Goal: Information Seeking & Learning: Learn about a topic

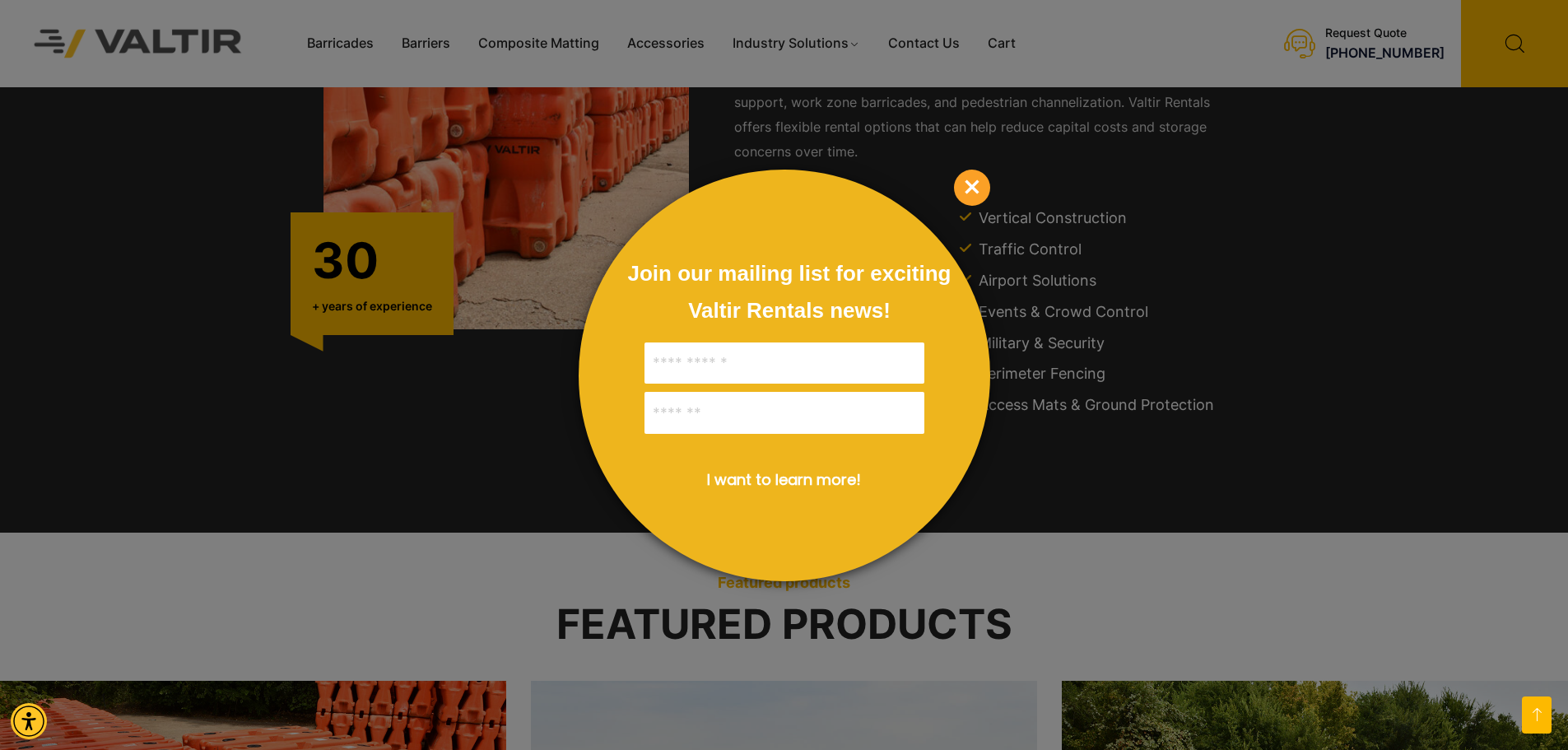
scroll to position [2223, 0]
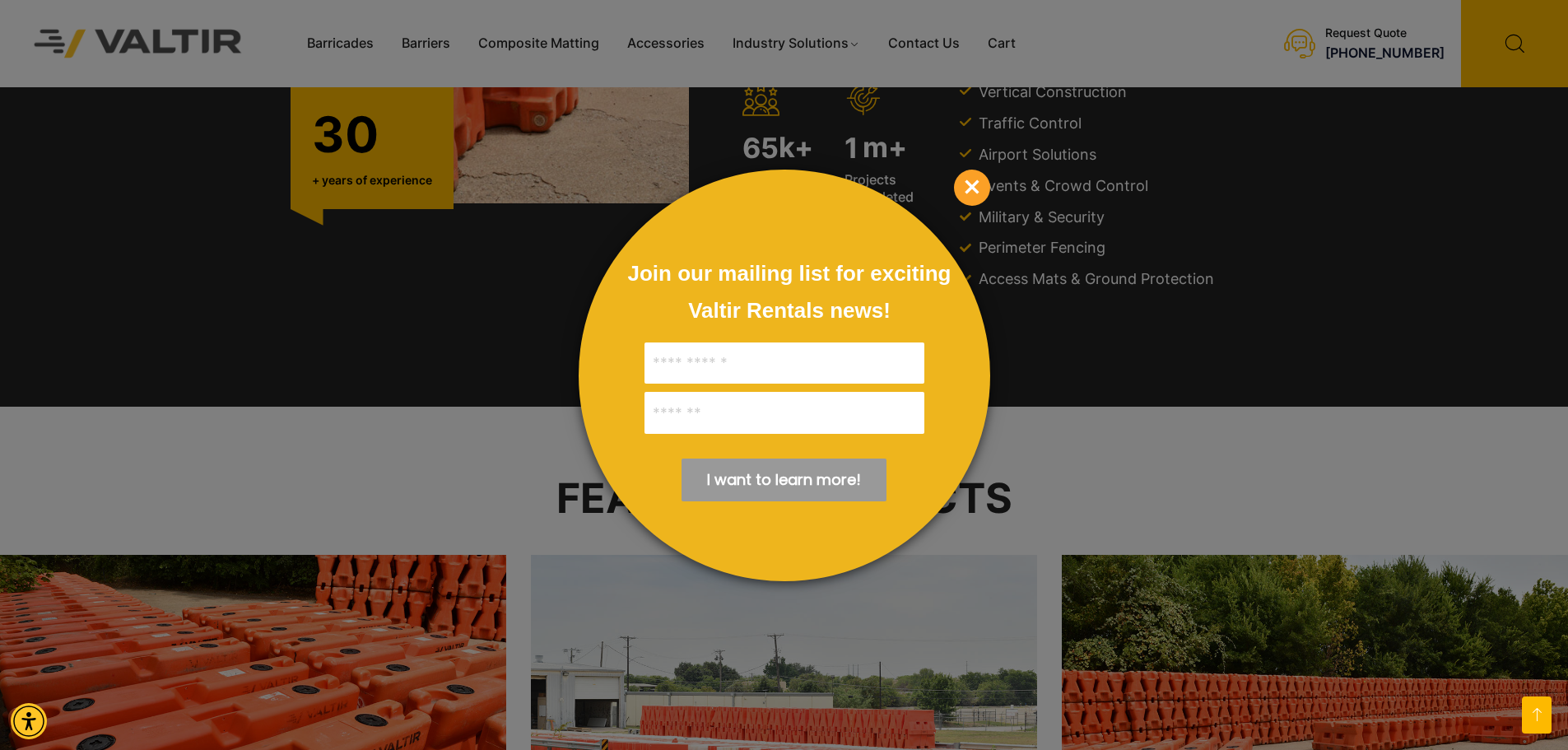
click at [967, 187] on span "×" at bounding box center [973, 187] width 36 height 36
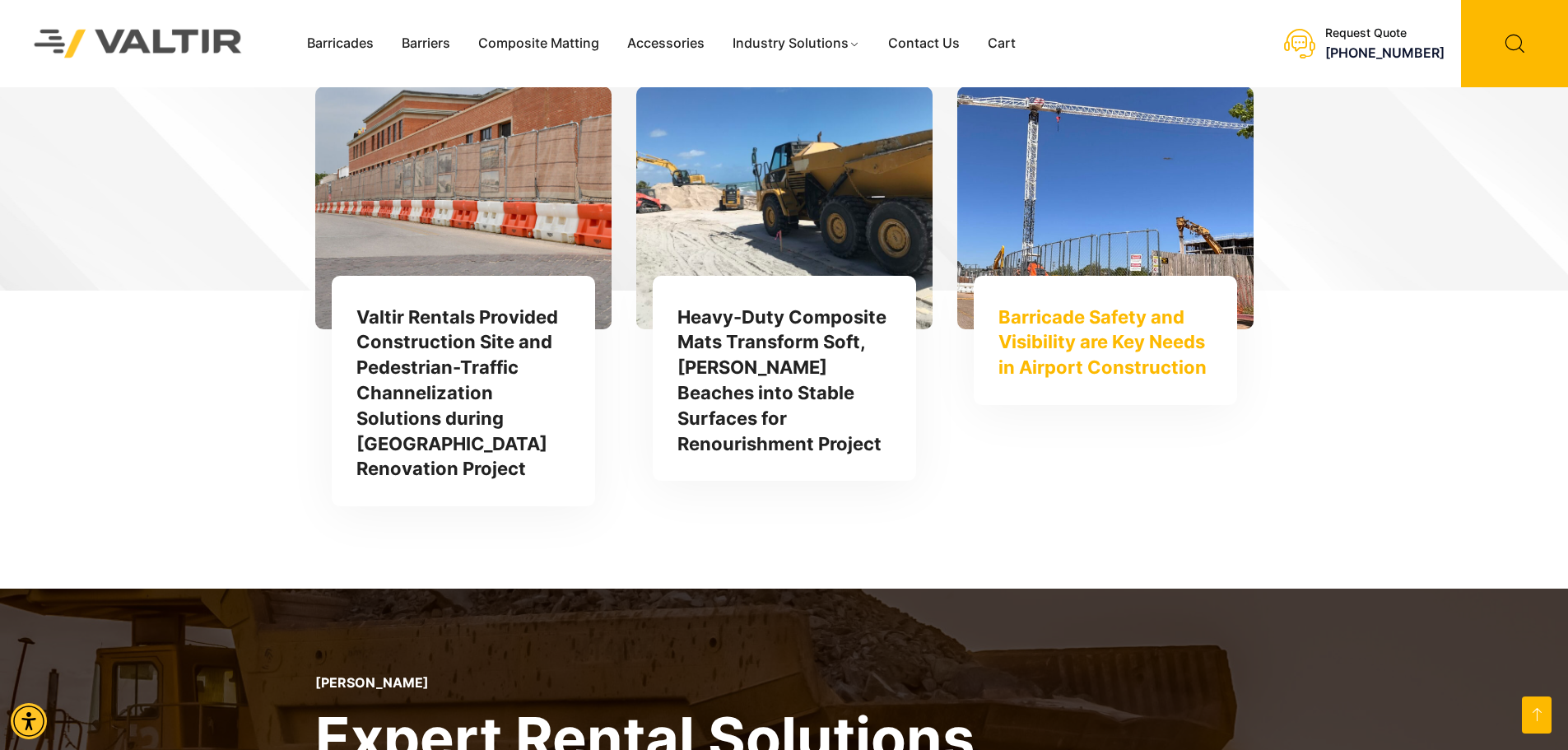
scroll to position [4445, 0]
click at [1082, 306] on link "Barricade Safety and Visibility are Key Needs in Airport Construction" at bounding box center [1102, 342] width 208 height 72
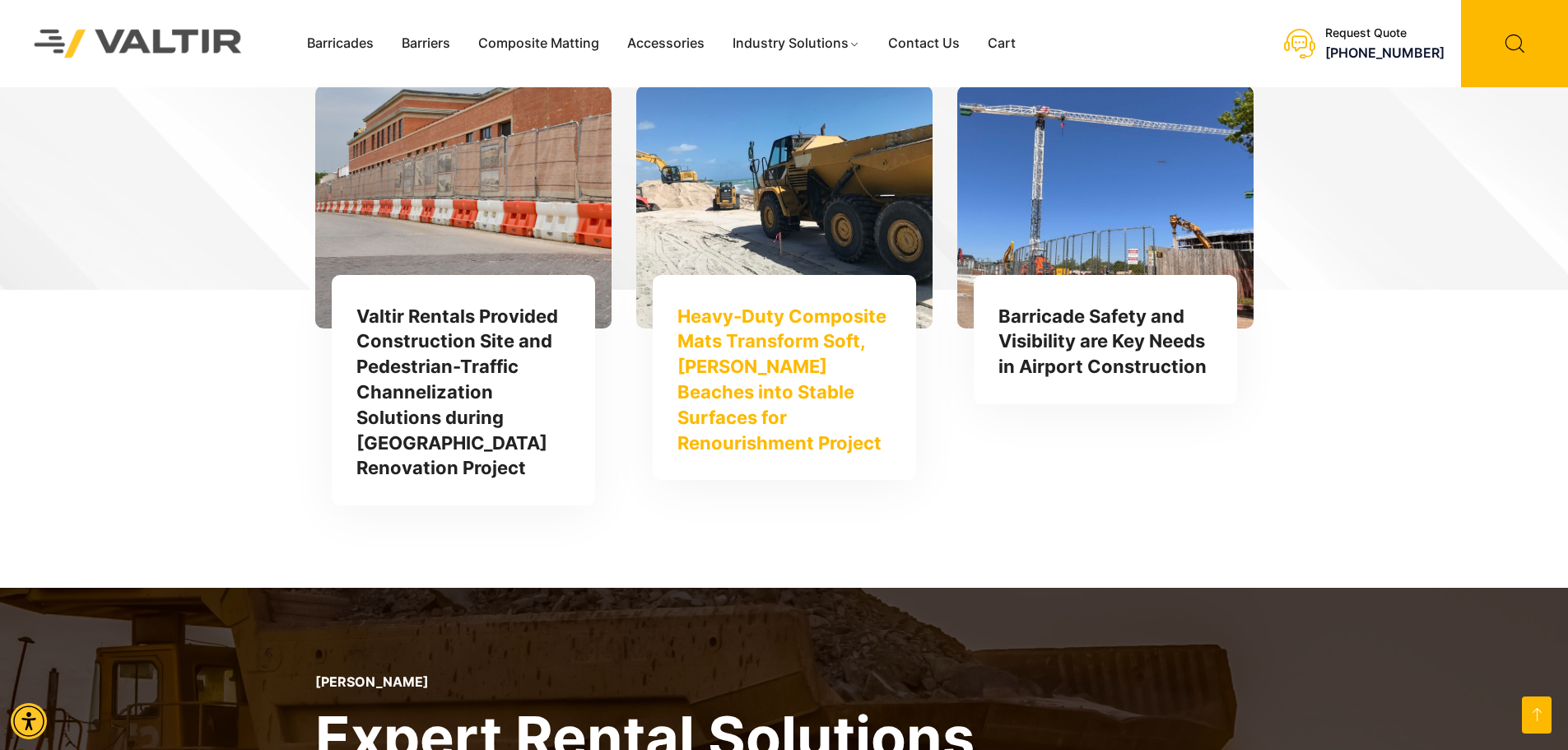
click at [752, 307] on link "Heavy-Duty Composite Mats Transform Soft, Sandy Beaches into Stable Surfaces fo…" at bounding box center [782, 380] width 209 height 148
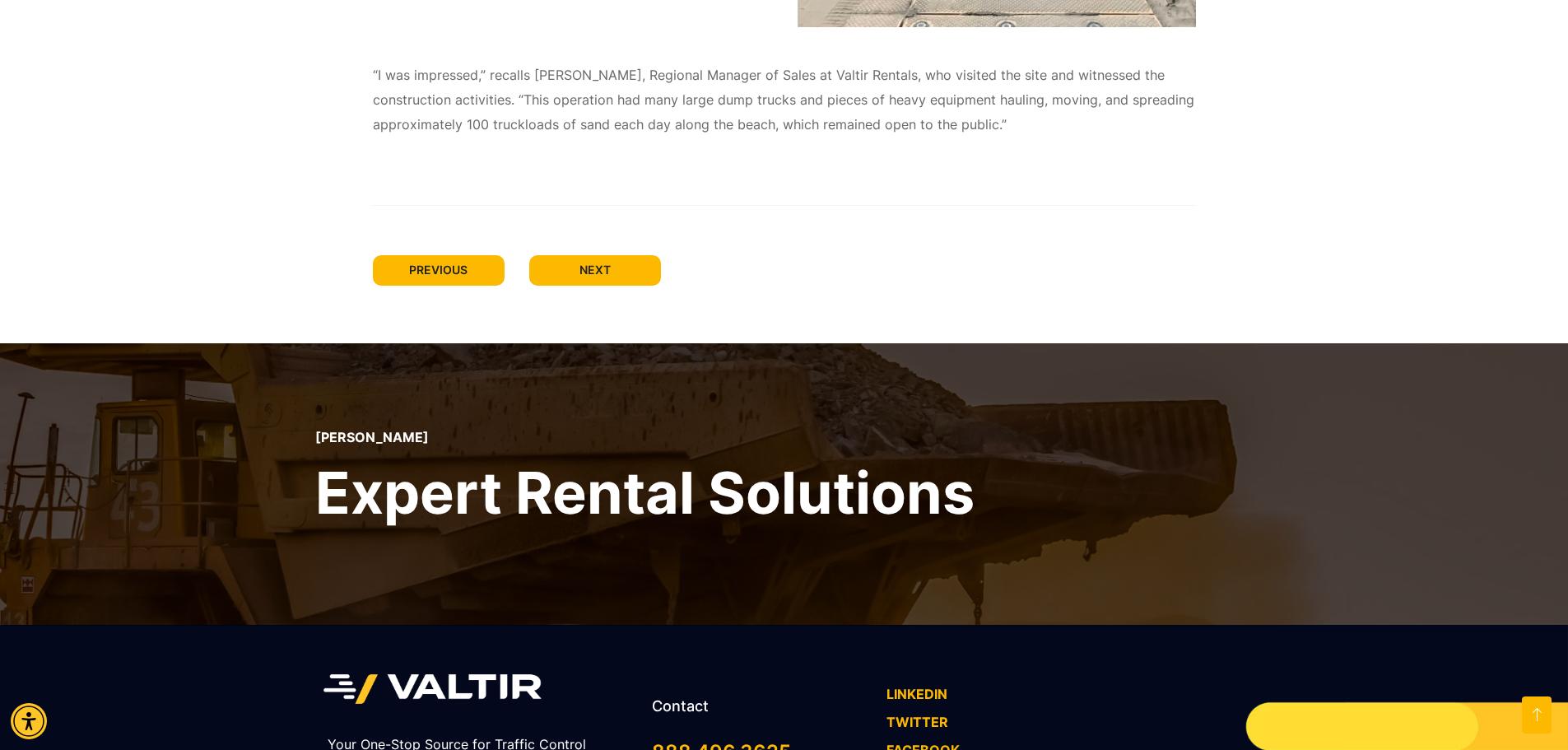
scroll to position [1976, 0]
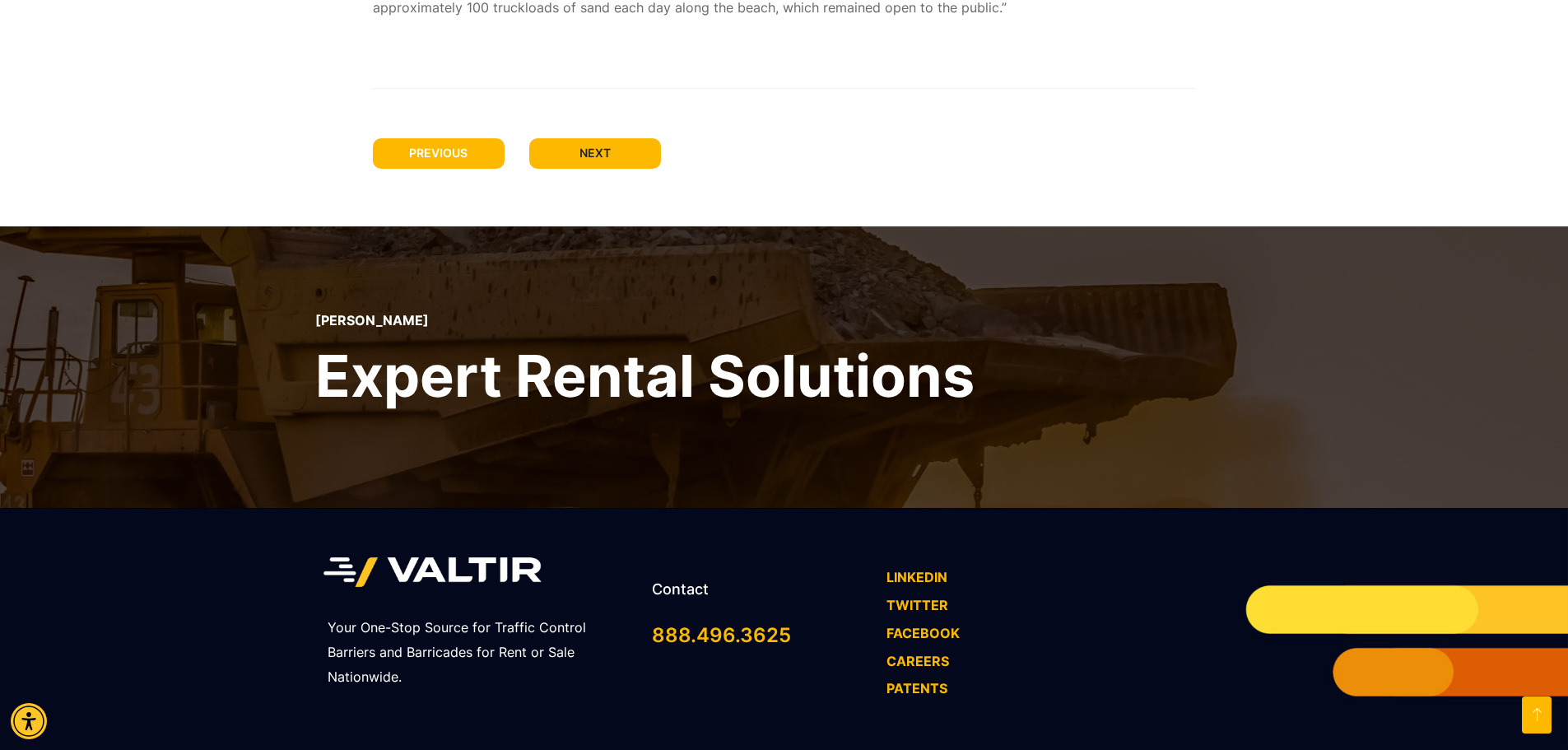
click at [416, 151] on span "PREVIOUS" at bounding box center [438, 153] width 58 height 14
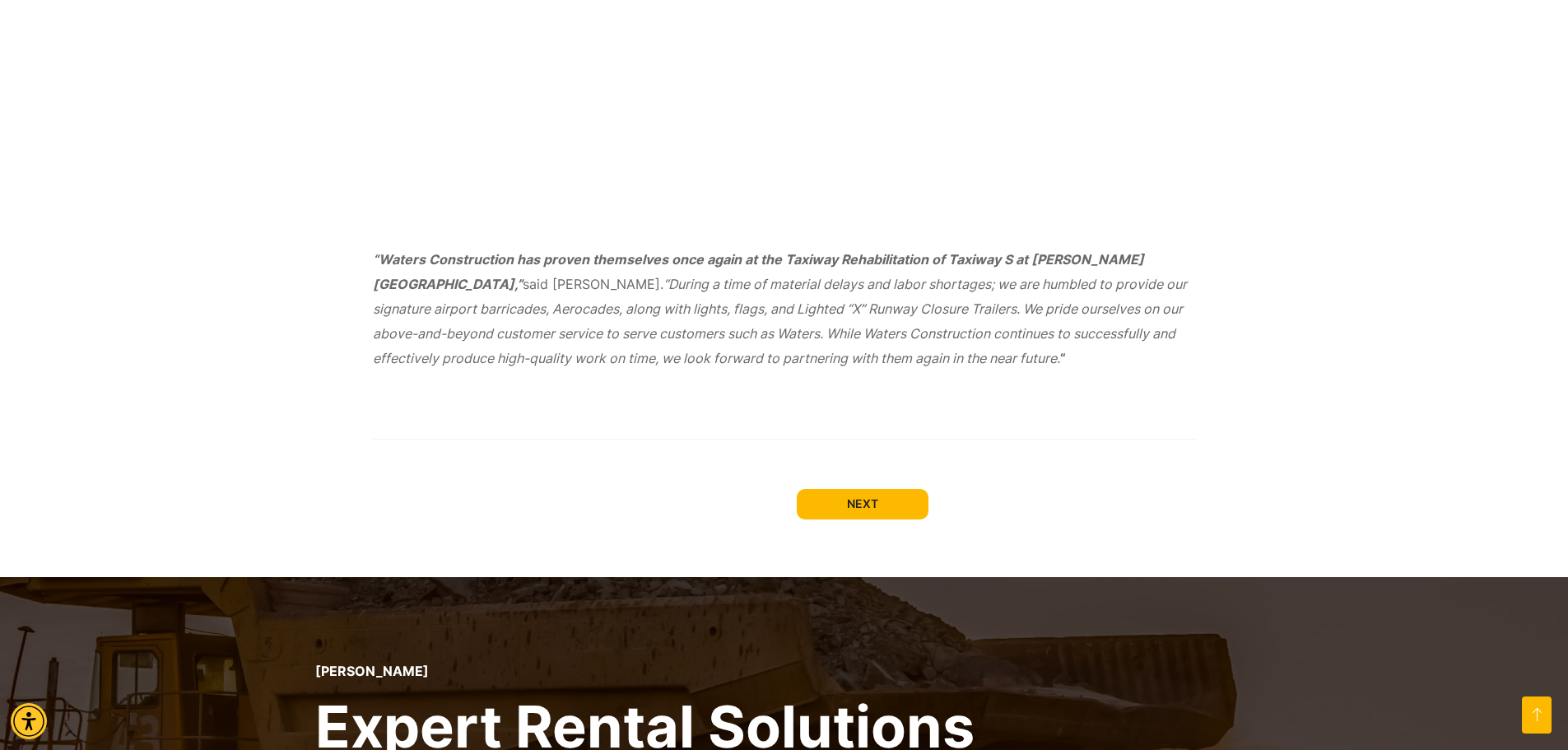
scroll to position [1646, 0]
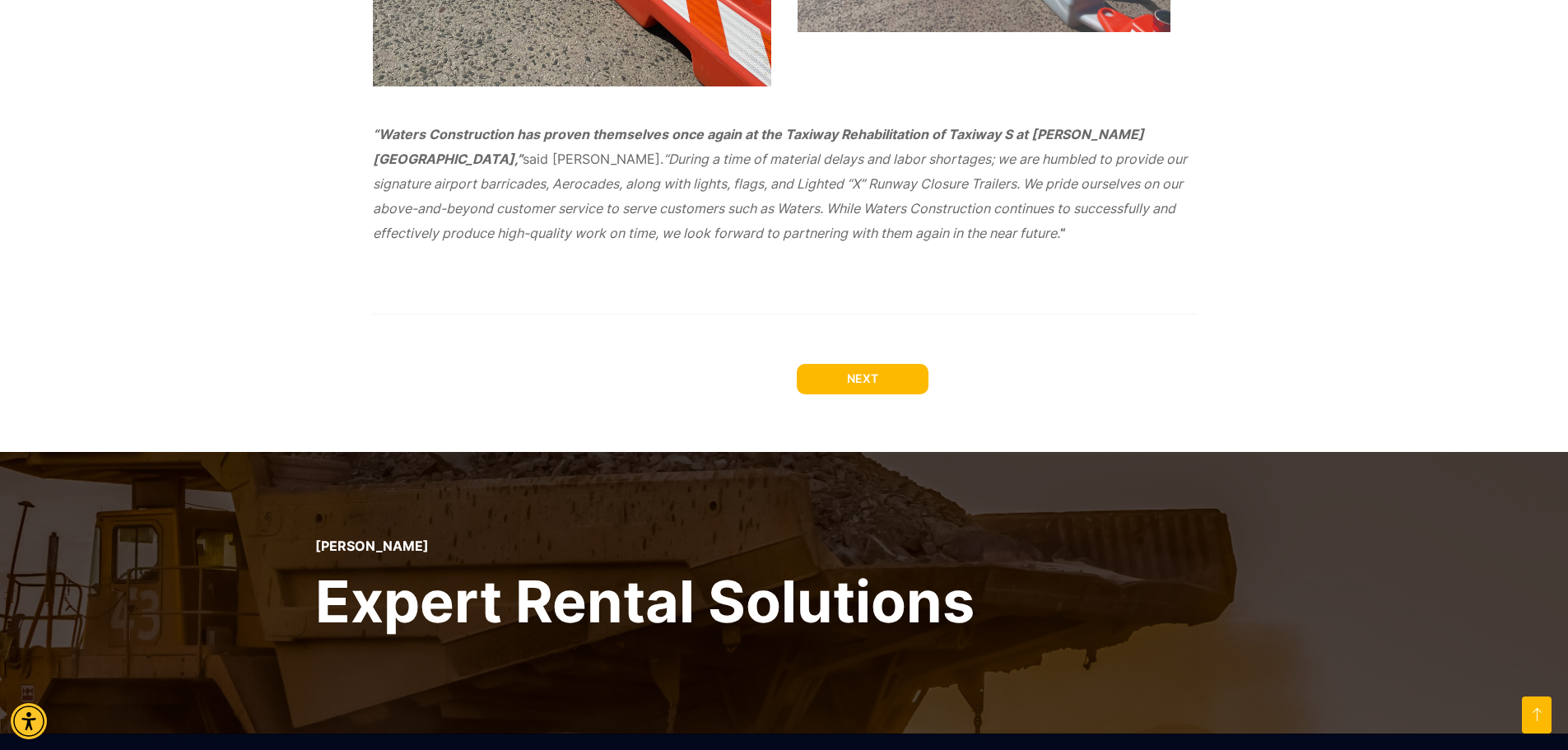
click at [863, 381] on span "NEXT" at bounding box center [863, 378] width 31 height 14
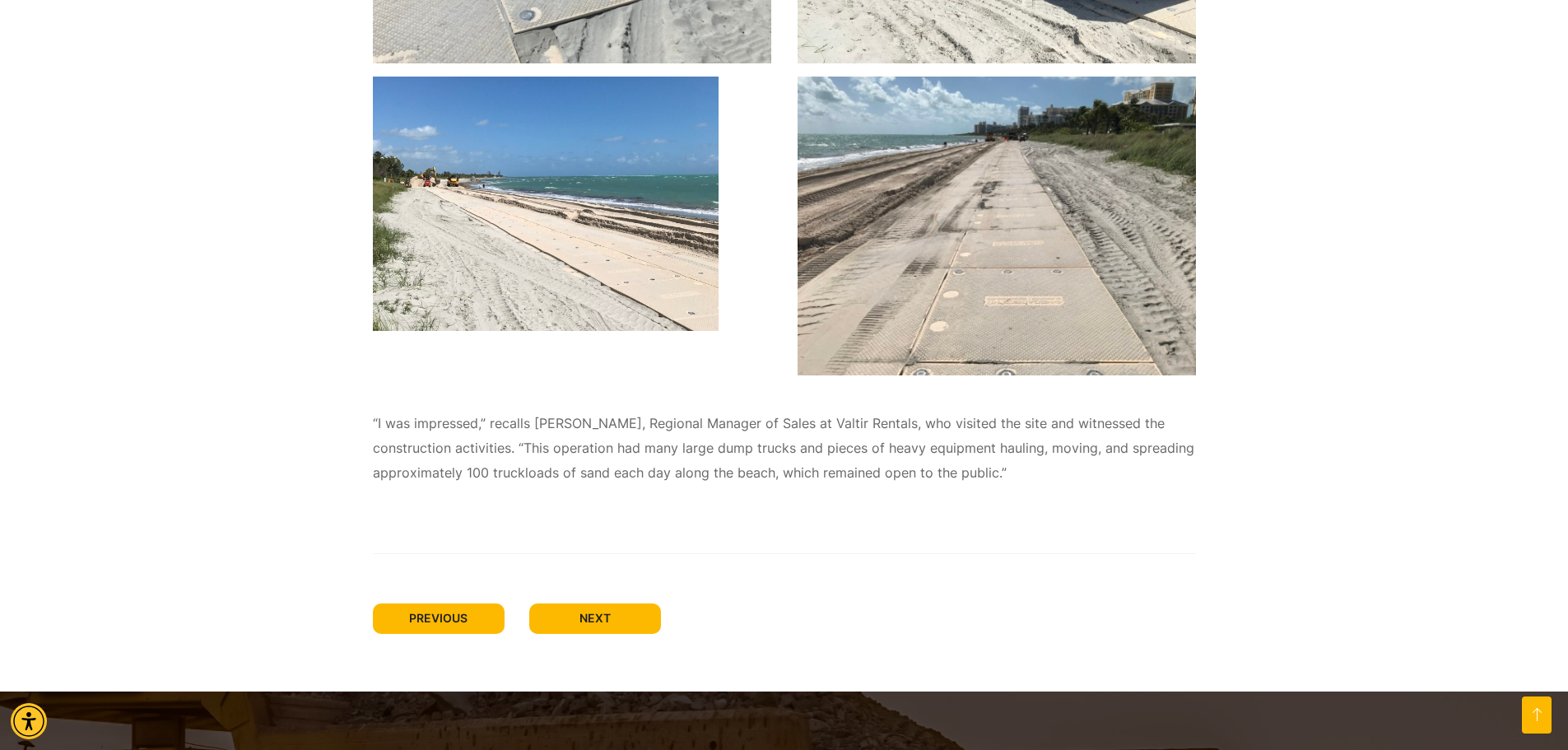
scroll to position [1646, 0]
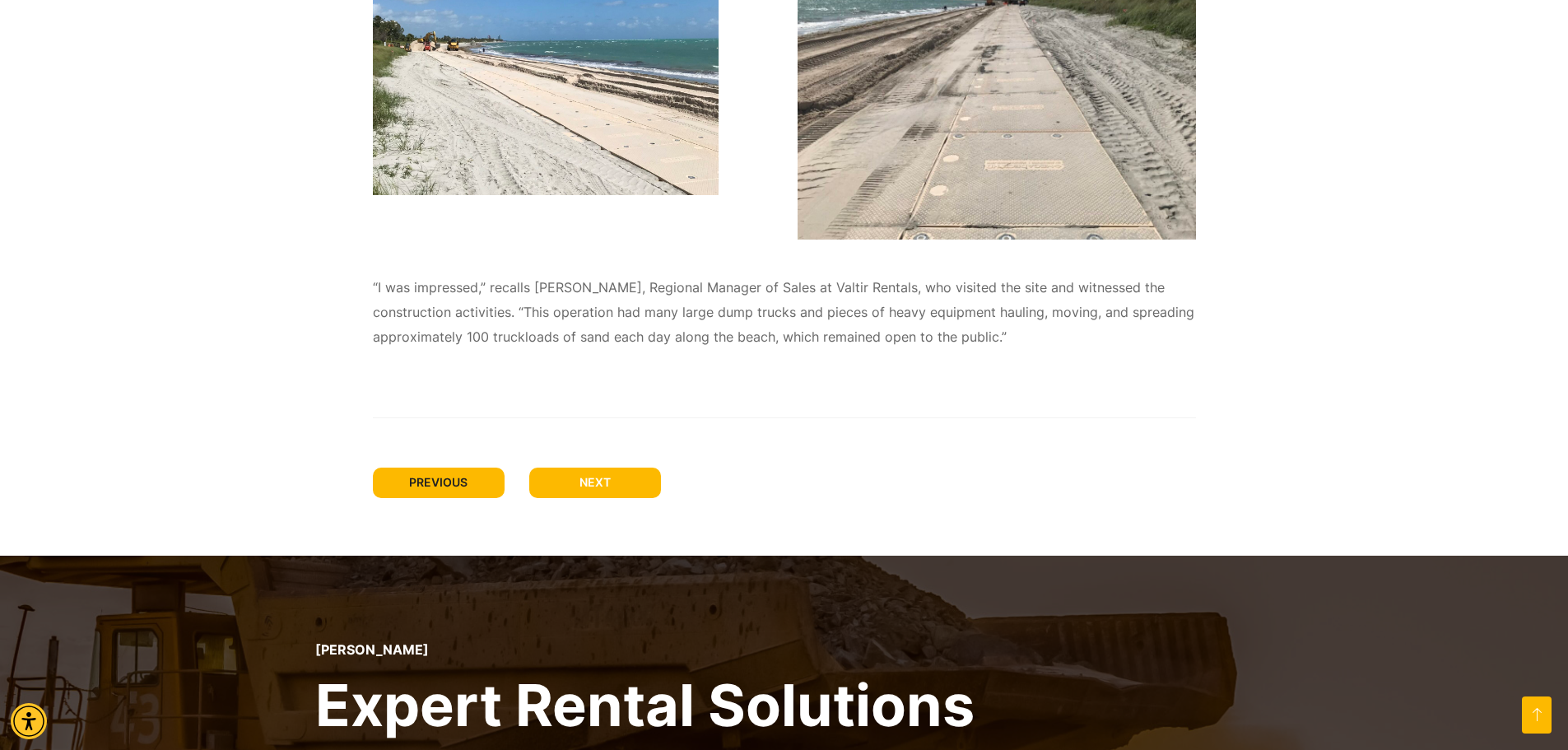
click at [610, 478] on span "NEXT" at bounding box center [595, 482] width 31 height 14
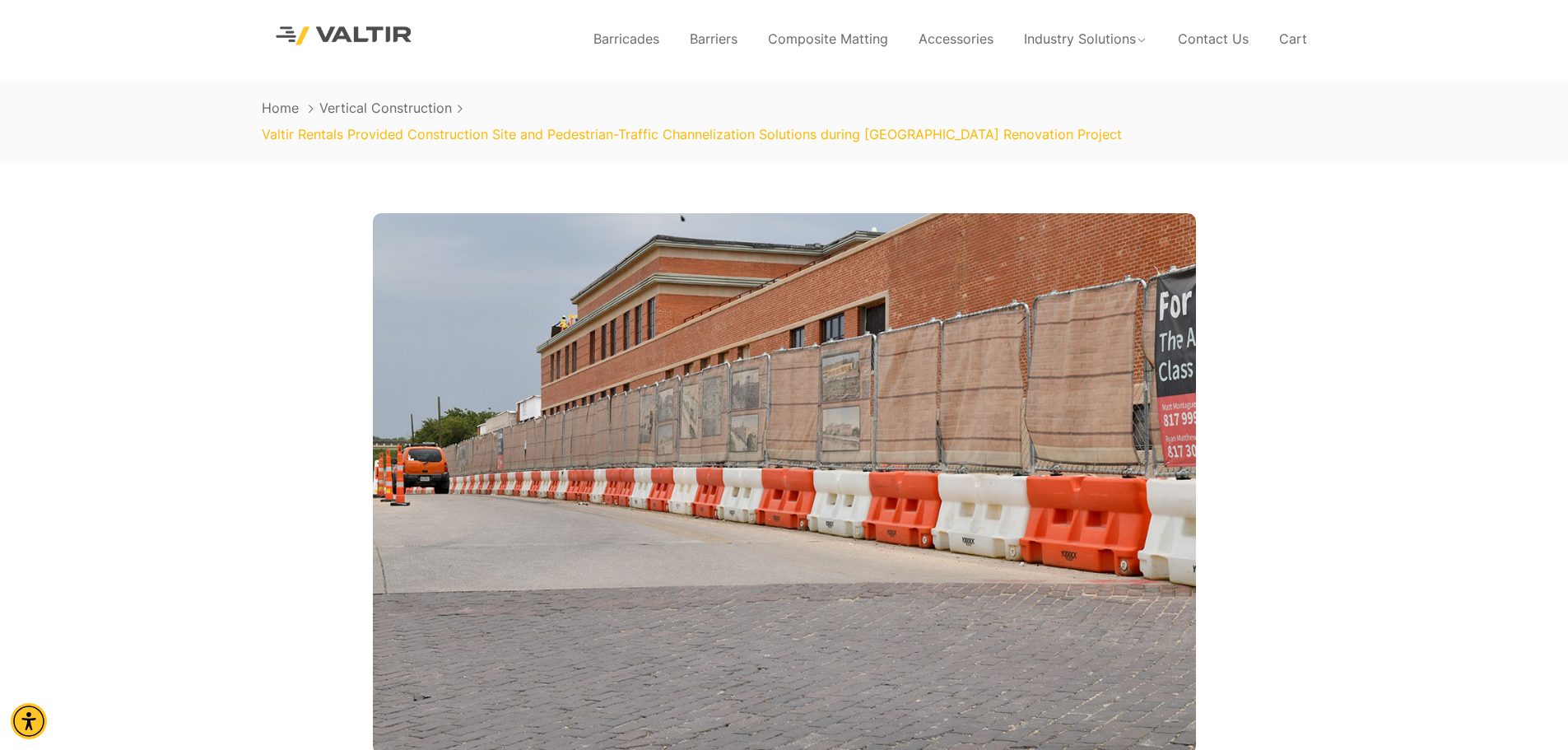
click at [346, 33] on img at bounding box center [345, 35] width 165 height 47
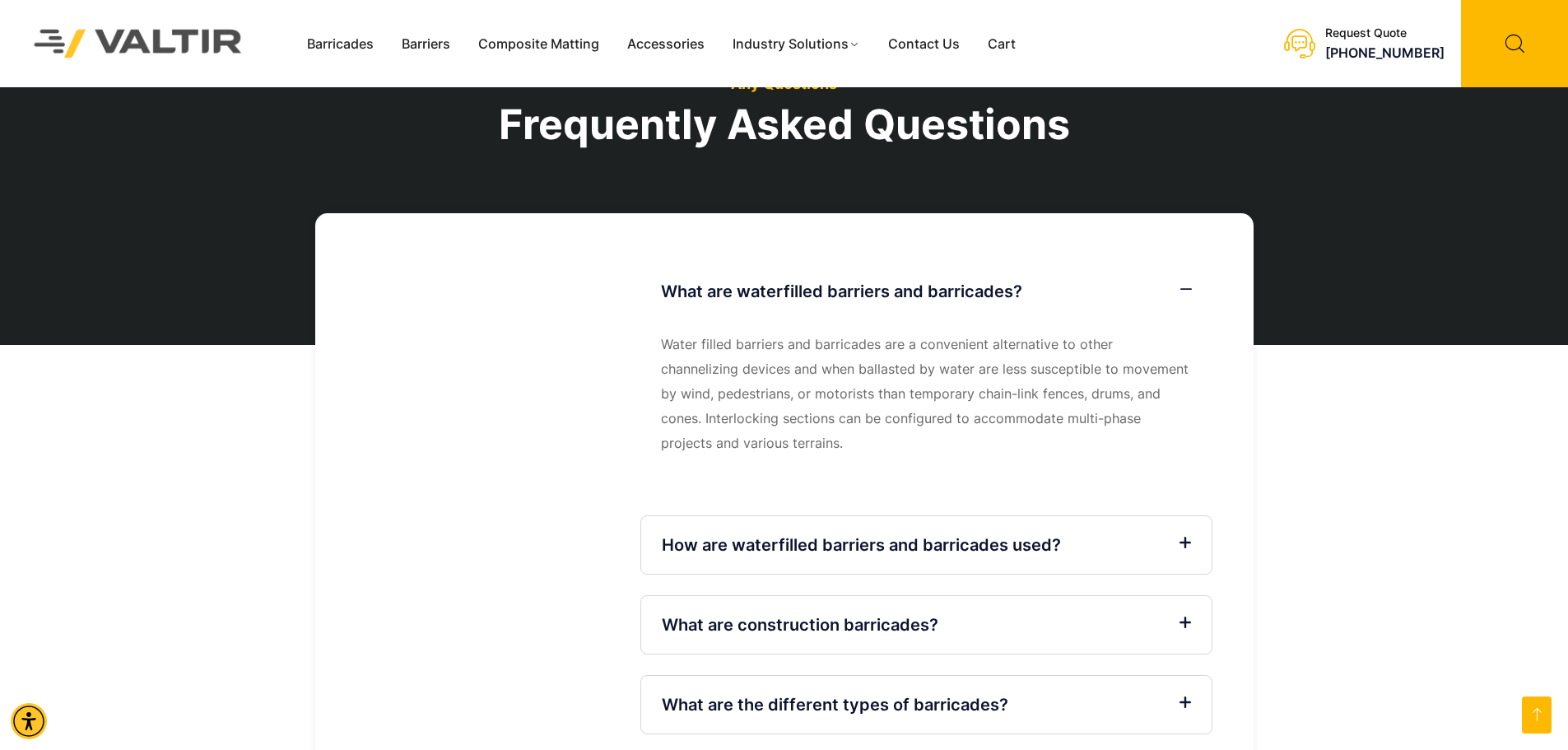
scroll to position [3540, 0]
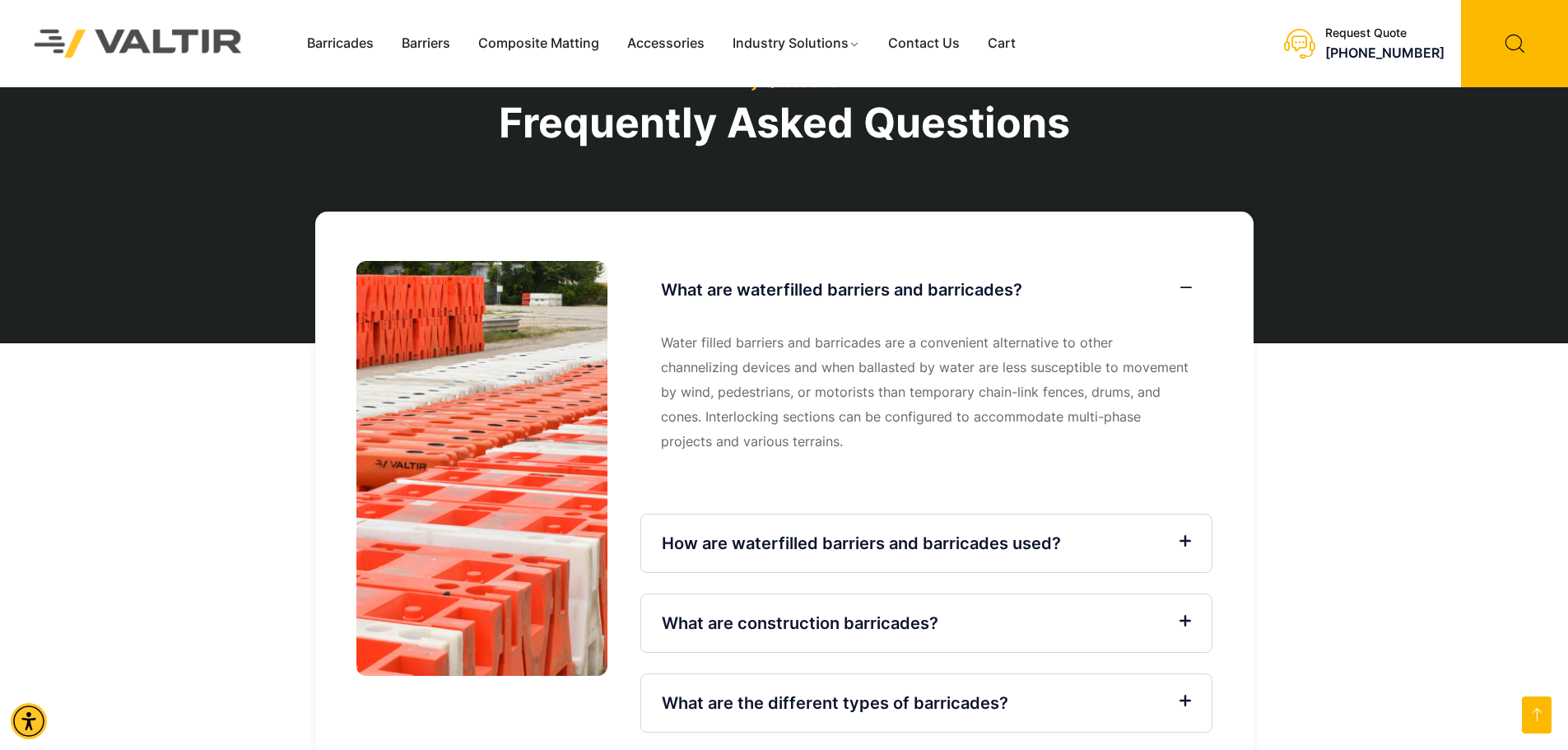
click at [1187, 535] on icon at bounding box center [1185, 542] width 11 height 14
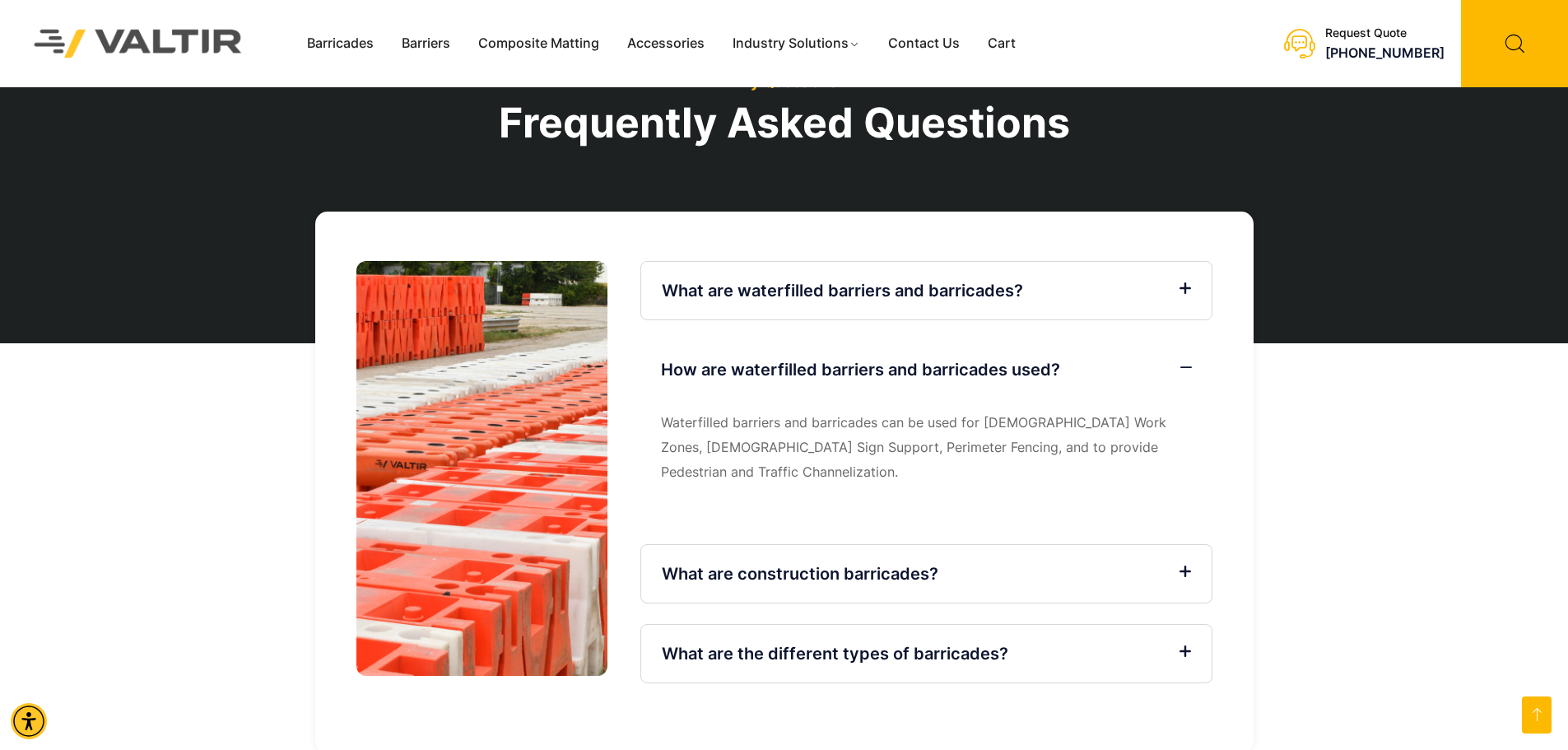
click at [1192, 544] on div "What are construction barricades?" at bounding box center [927, 573] width 572 height 59
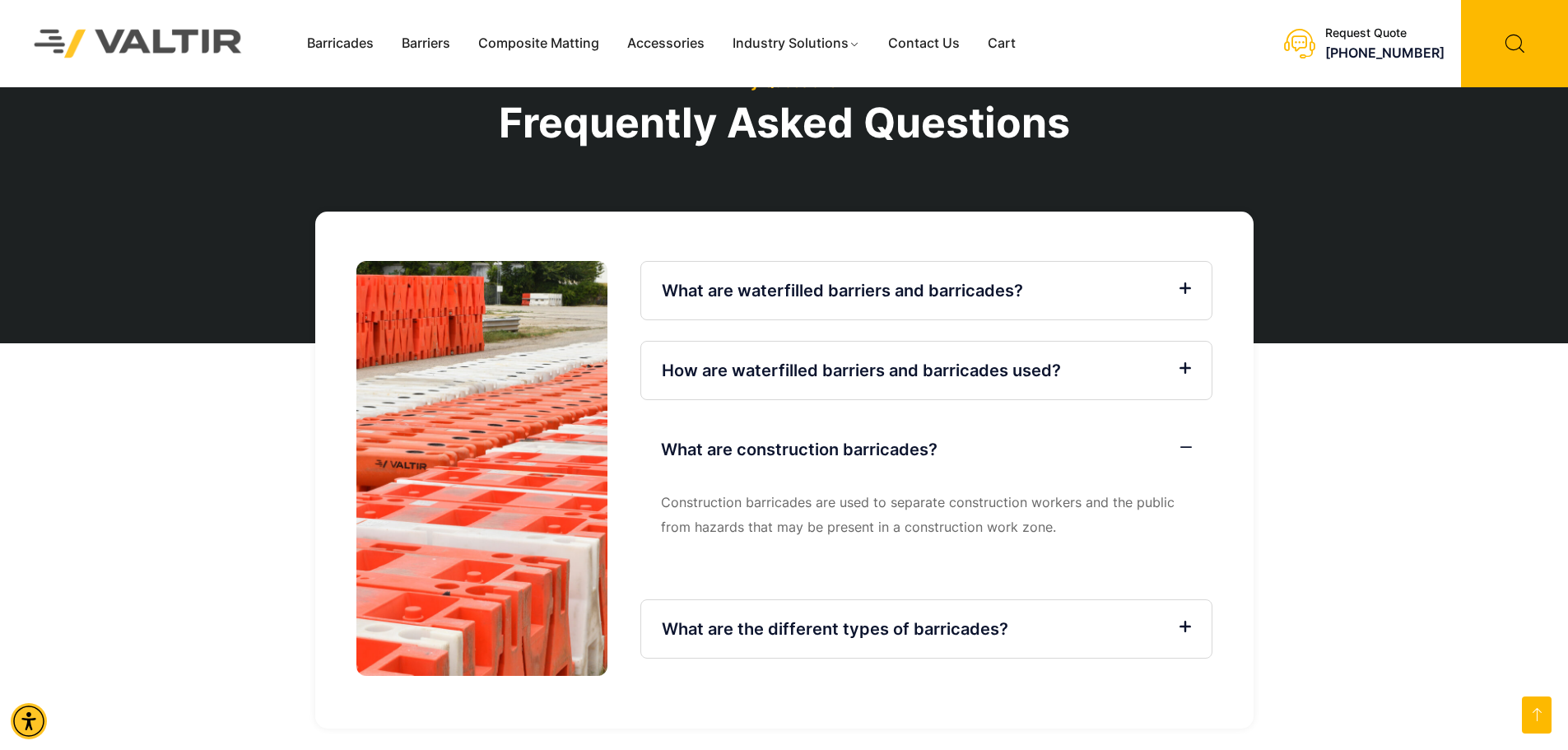
click at [1174, 621] on span at bounding box center [1181, 627] width 20 height 13
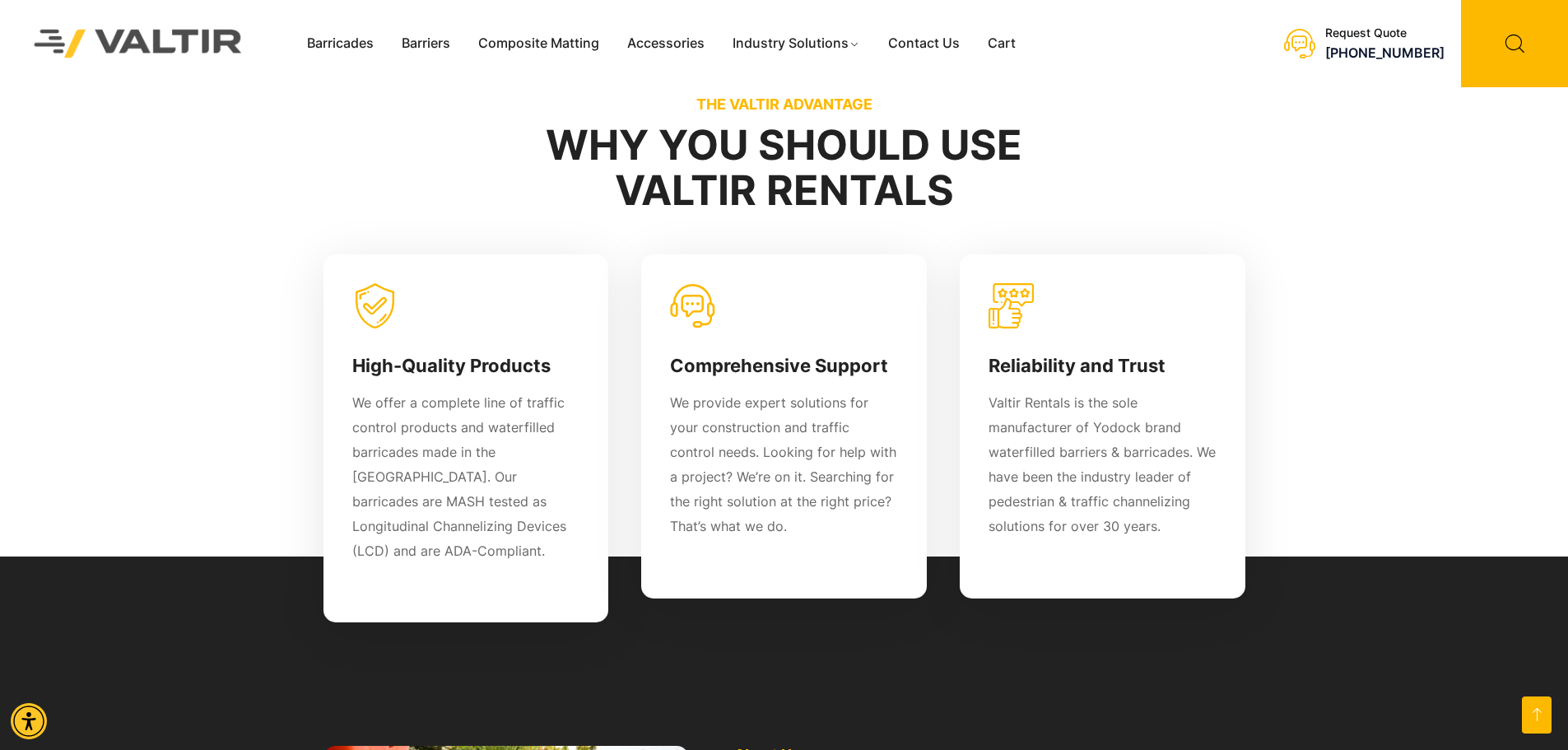
scroll to position [1153, 0]
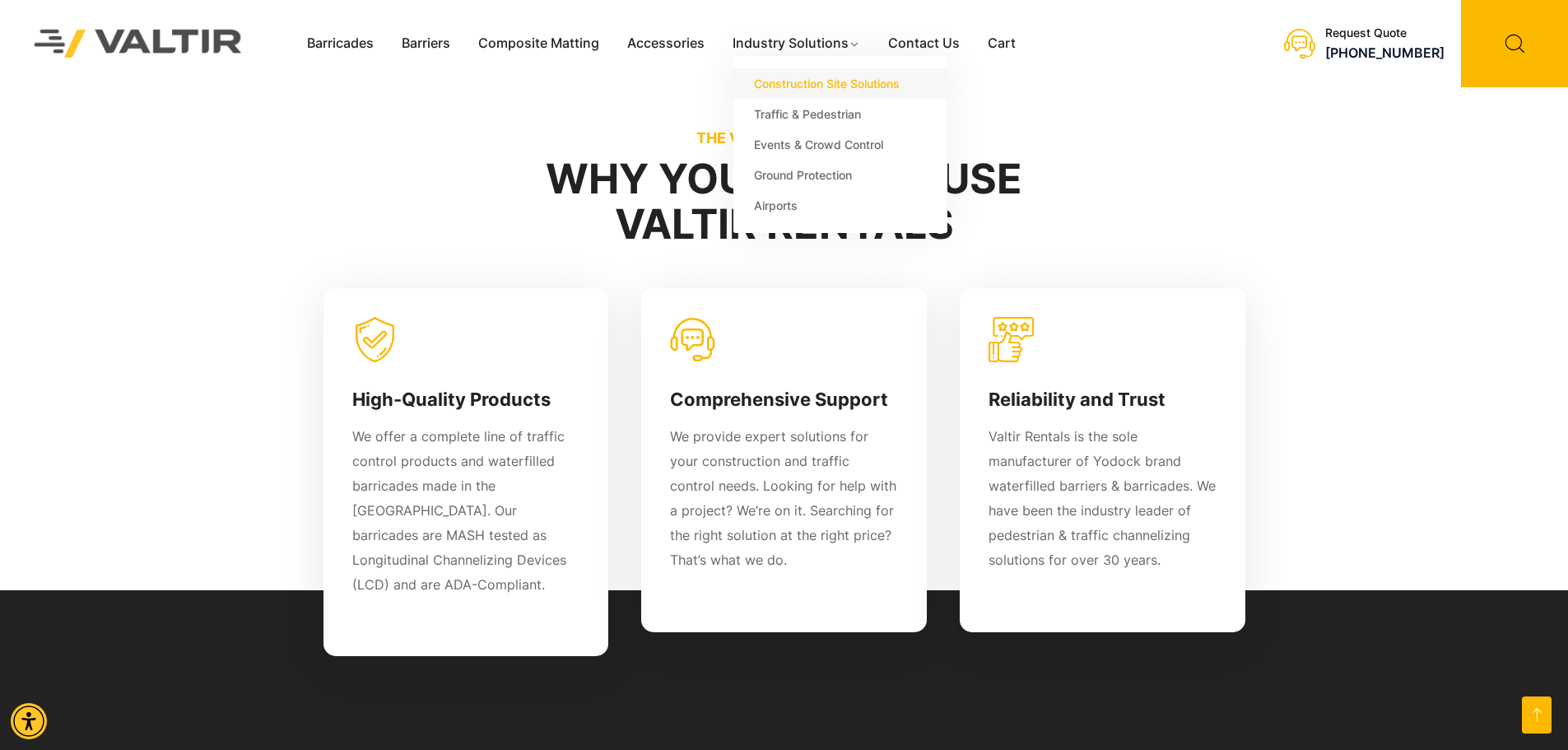
click at [817, 77] on link "Construction Site Solutions" at bounding box center [840, 83] width 214 height 30
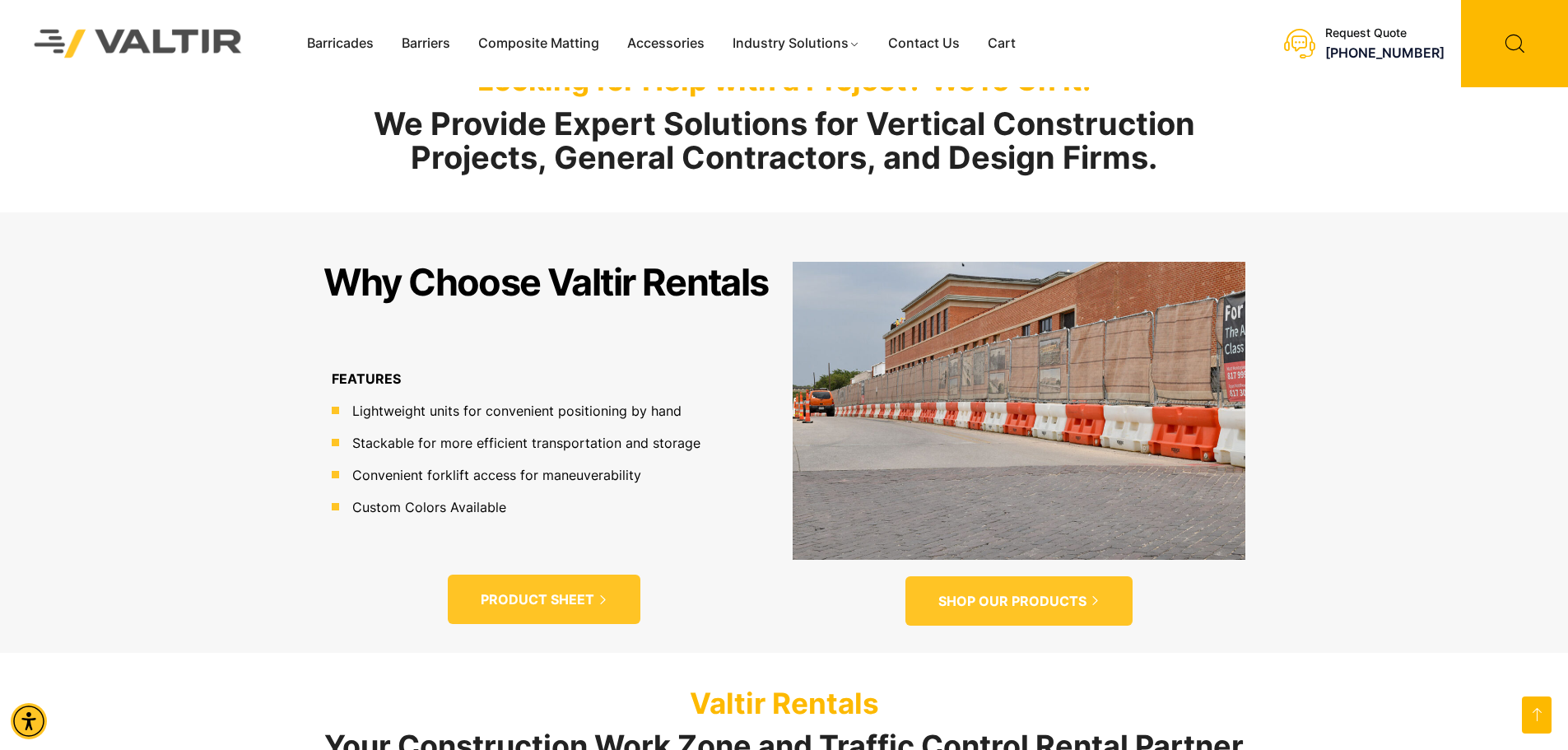
scroll to position [823, 0]
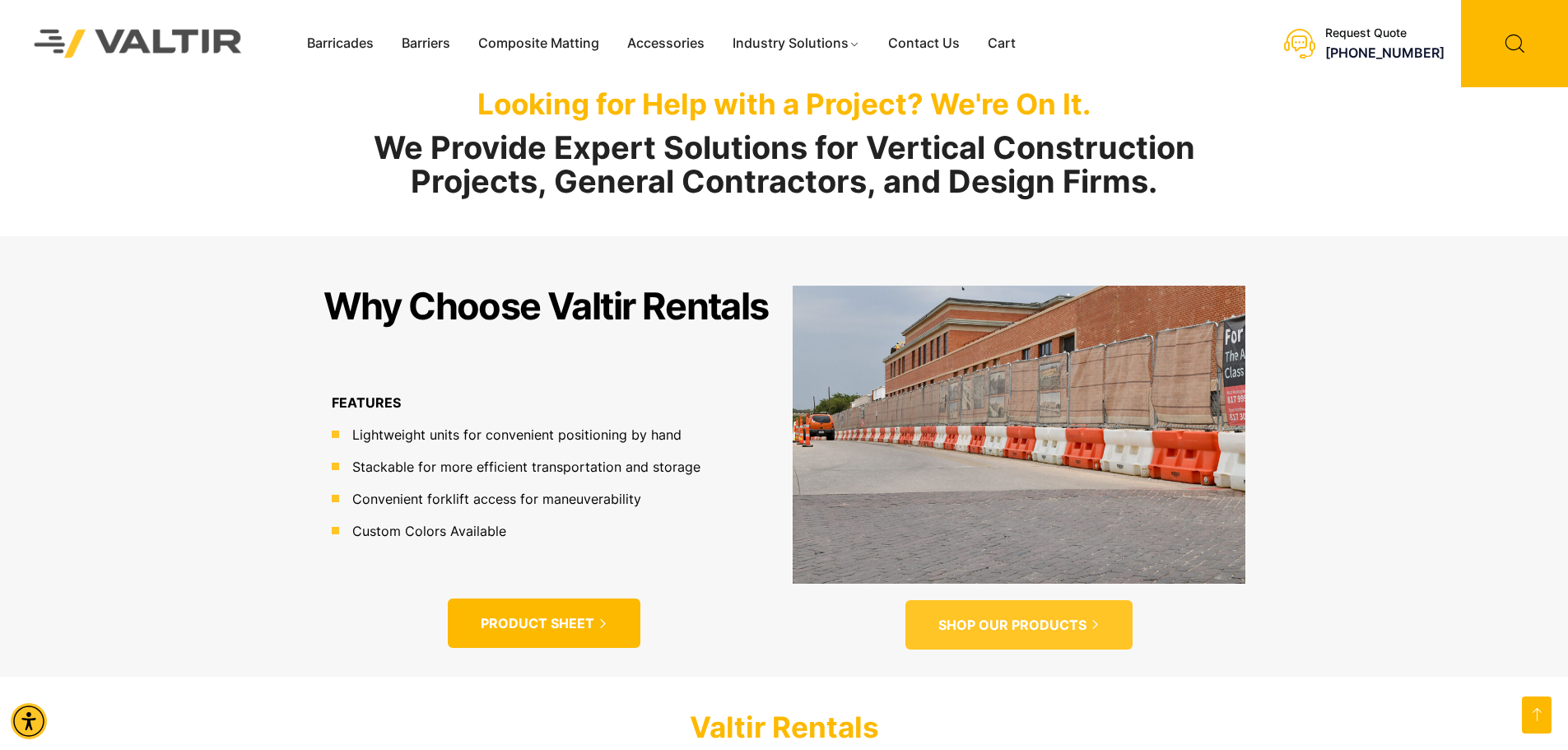
click at [502, 599] on link "PRODUCT SHEET" at bounding box center [544, 624] width 192 height 50
